Goal: Find specific page/section: Find specific page/section

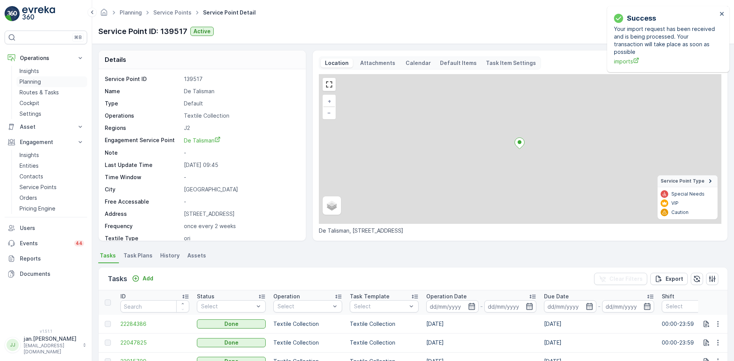
click at [33, 81] on p "Planning" at bounding box center [29, 82] width 21 height 8
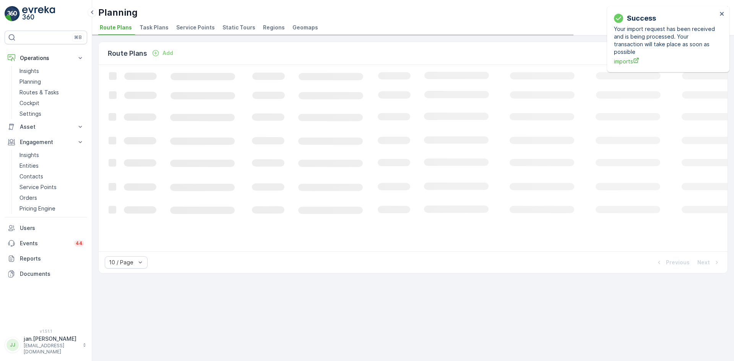
click at [191, 23] on li "Service Points" at bounding box center [196, 28] width 43 height 13
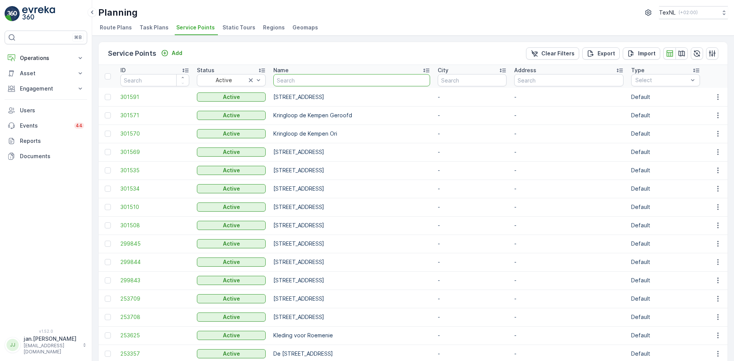
click at [313, 83] on input "text" at bounding box center [351, 80] width 157 height 12
type input "hc"
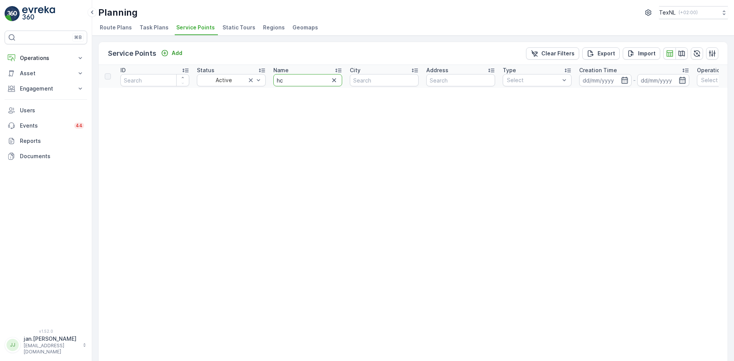
drag, startPoint x: 287, startPoint y: 83, endPoint x: 149, endPoint y: 115, distance: 141.4
type input "hock"
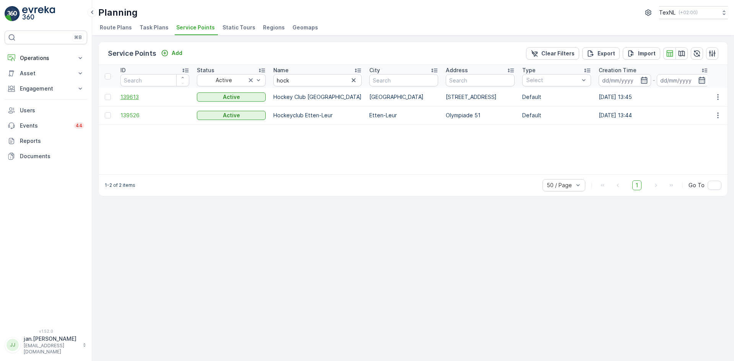
click at [147, 95] on span "139613" at bounding box center [154, 97] width 69 height 8
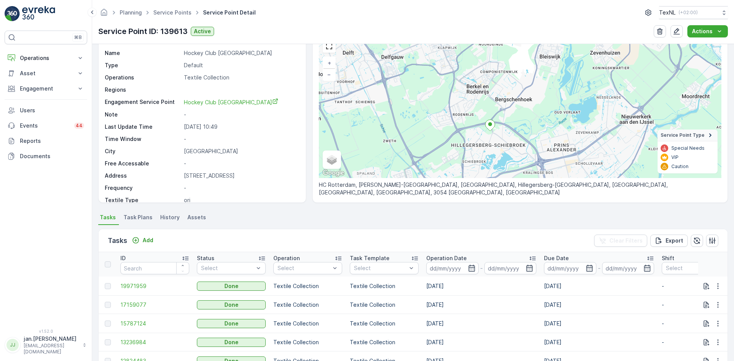
scroll to position [30, 0]
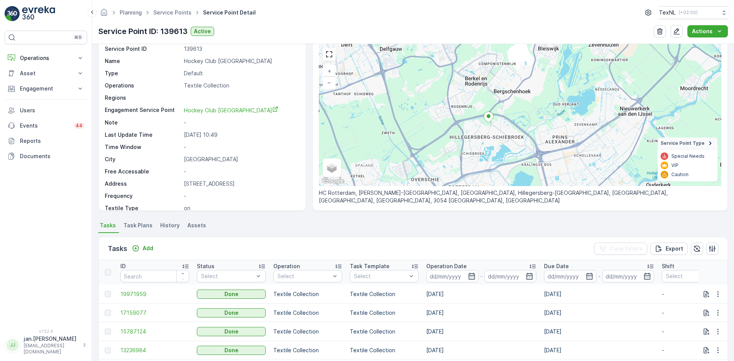
drag, startPoint x: 472, startPoint y: 154, endPoint x: 471, endPoint y: 138, distance: 16.1
click at [471, 138] on div "+ − Satellite Roadmap Terrain Hybrid Leaflet Keyboard shortcuts Map Data Map da…" at bounding box center [520, 115] width 403 height 142
